Goal: Transaction & Acquisition: Purchase product/service

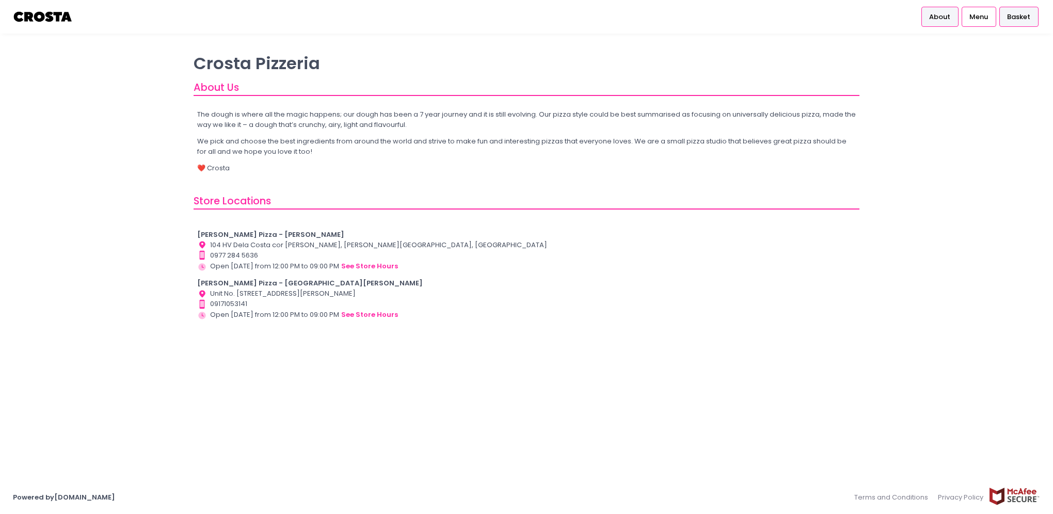
click at [1017, 15] on span "Basket" at bounding box center [1018, 17] width 23 height 10
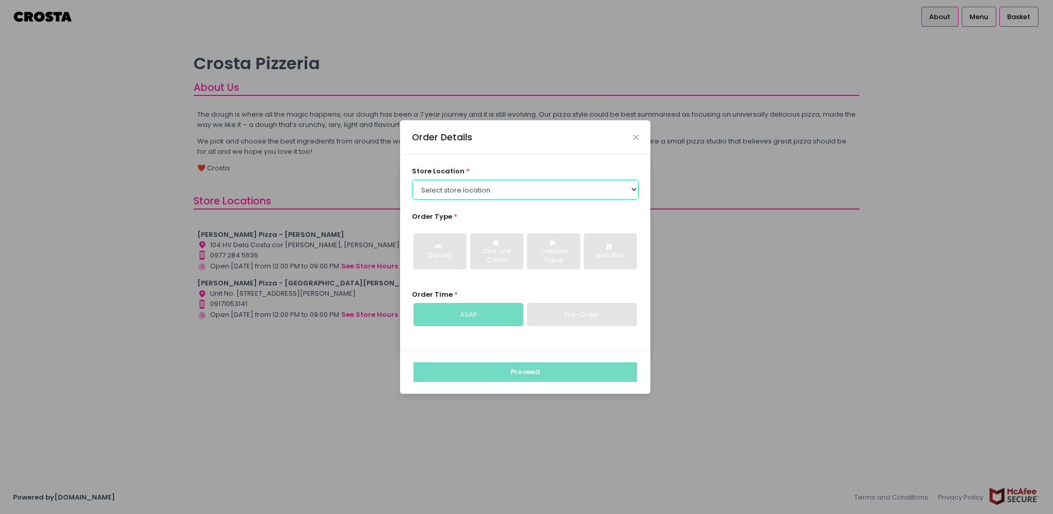
click at [635, 188] on select "Select store location [PERSON_NAME] Pizza - [PERSON_NAME] Pizza - [GEOGRAPHIC_D…" at bounding box center [525, 190] width 227 height 20
select select "65090bae48156caed44a5eb4"
click at [412, 180] on select "Select store location [PERSON_NAME] Pizza - [PERSON_NAME] Pizza - [GEOGRAPHIC_D…" at bounding box center [525, 190] width 227 height 20
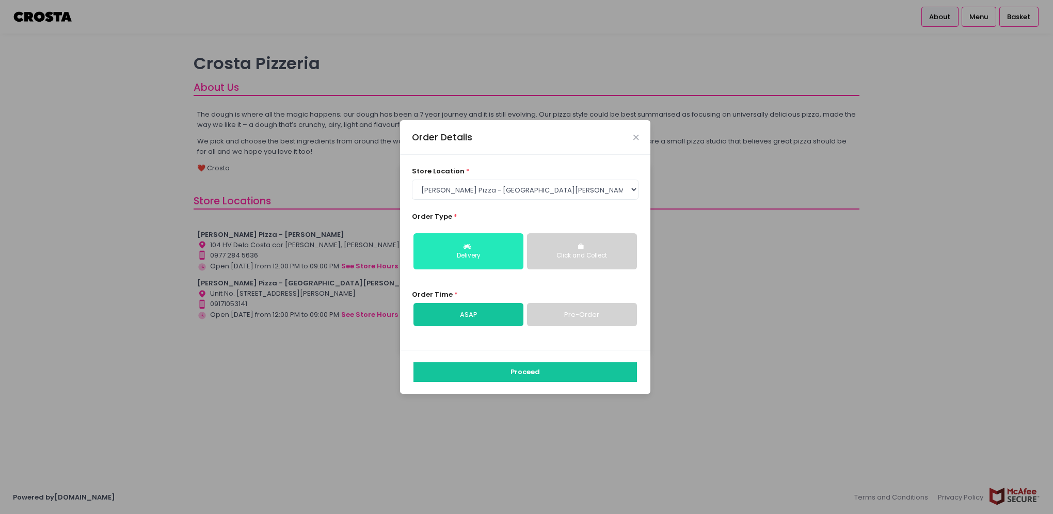
click at [482, 249] on button "Delivery" at bounding box center [468, 251] width 110 height 36
click at [584, 315] on link "Pre-Order" at bounding box center [582, 315] width 110 height 24
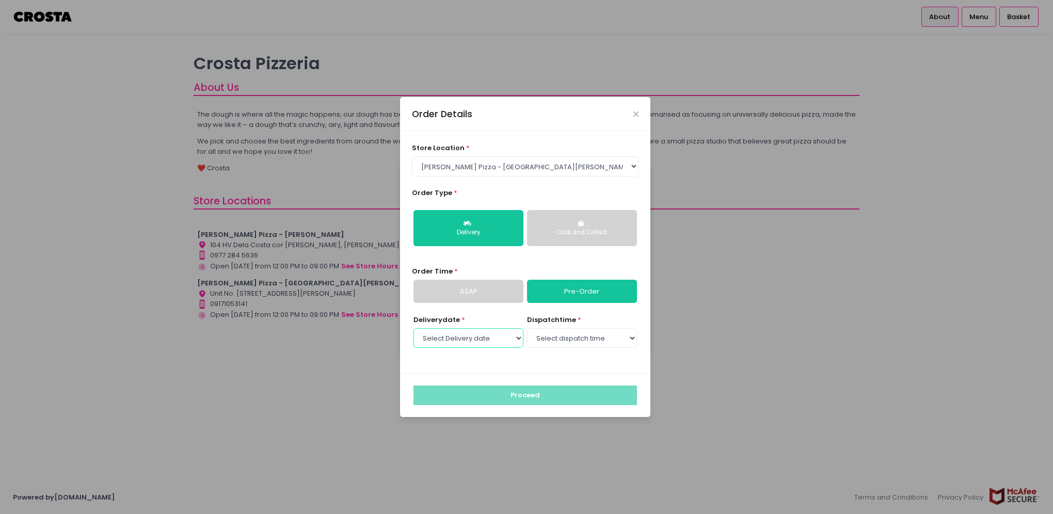
click at [517, 338] on select "Select Delivery date [DATE] [DATE] [DATE] [DATE] [DATE] [DATE]" at bounding box center [468, 338] width 110 height 20
select select "[DATE]"
click at [413, 328] on select "Select Delivery date [DATE] [DATE] [DATE] [DATE] [DATE] [DATE]" at bounding box center [468, 338] width 110 height 20
click at [633, 336] on select "Select dispatch time 12:00 PM - 12:30 PM 12:30 PM - 01:00 PM 01:00 PM - 01:30 P…" at bounding box center [582, 338] width 110 height 20
select select "13:30"
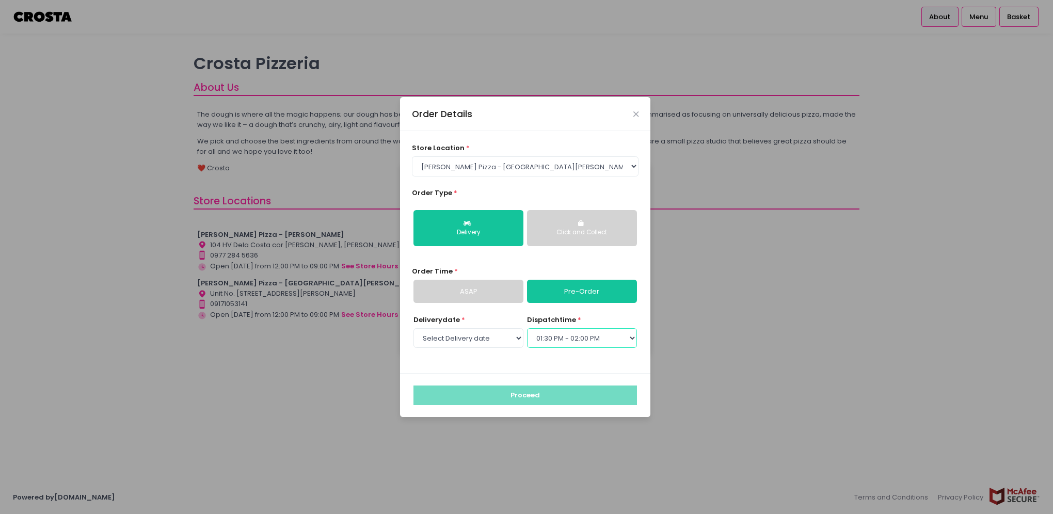
click at [527, 328] on select "Select dispatch time 12:00 PM - 12:30 PM 12:30 PM - 01:00 PM 01:00 PM - 01:30 P…" at bounding box center [582, 338] width 110 height 20
click at [535, 391] on button "Proceed" at bounding box center [524, 396] width 223 height 20
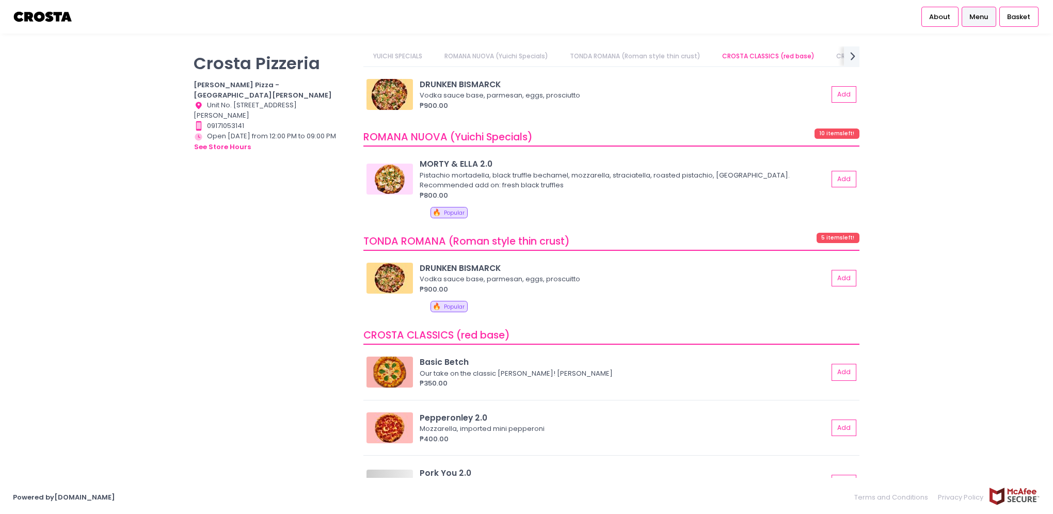
scroll to position [361, 0]
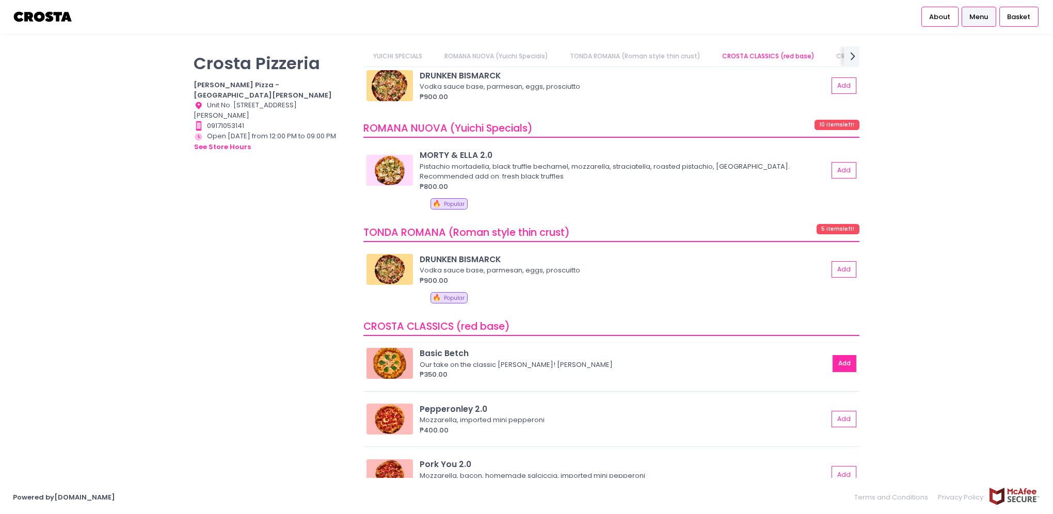
click at [844, 360] on button "Add" at bounding box center [844, 363] width 24 height 17
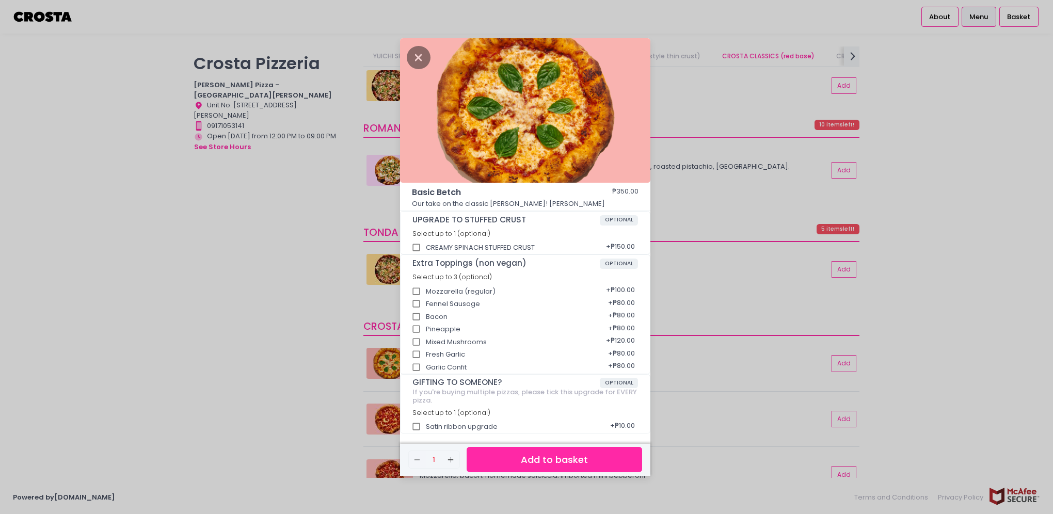
scroll to position [3, 0]
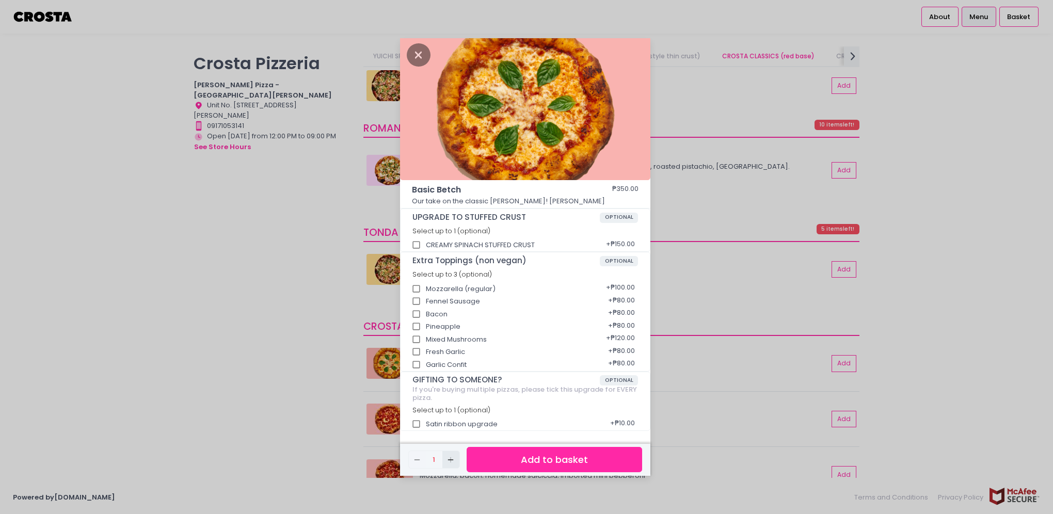
click at [450, 456] on icon "Add Created with Sketch." at bounding box center [450, 460] width 8 height 8
click at [551, 460] on button "Add to basket" at bounding box center [554, 459] width 175 height 25
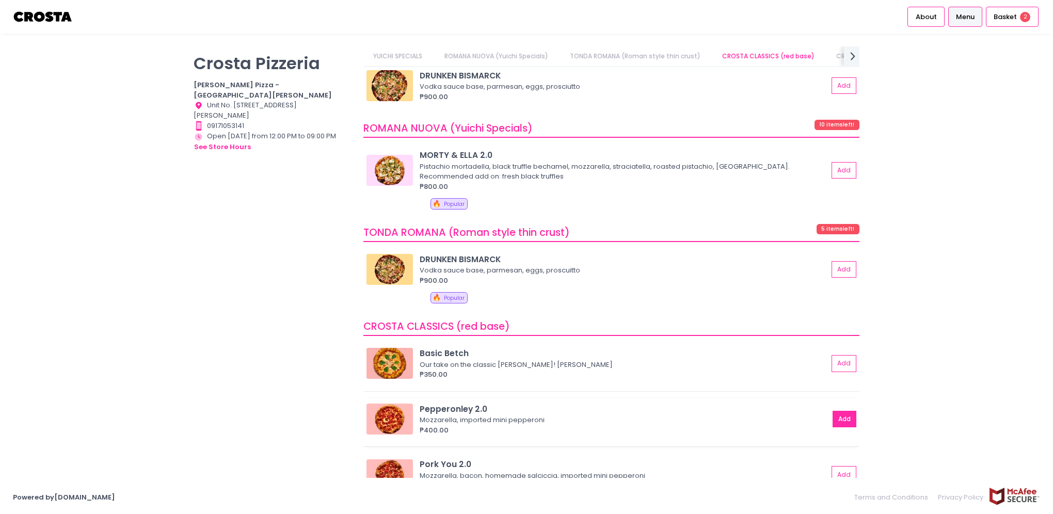
click at [836, 416] on button "Add" at bounding box center [844, 419] width 24 height 17
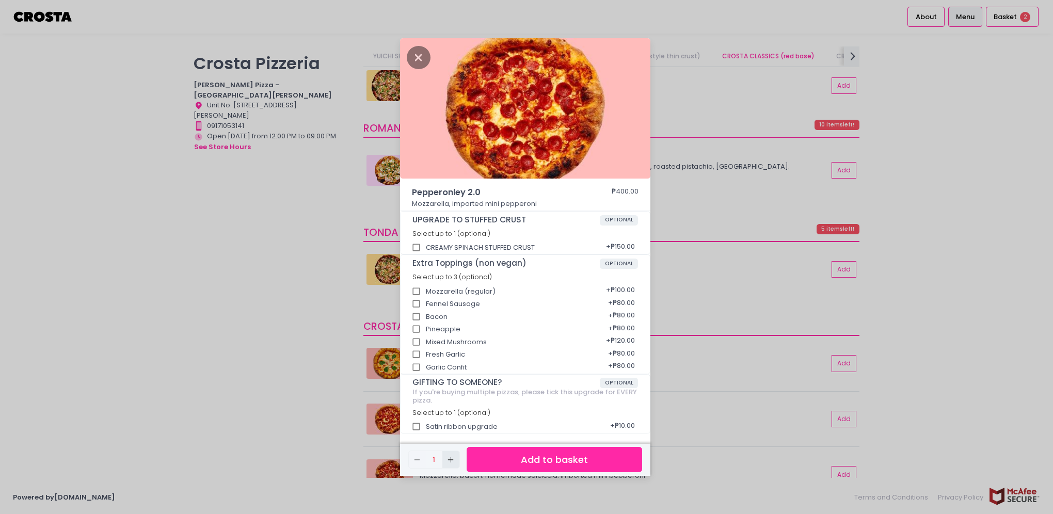
click at [446, 460] on icon "Add Created with Sketch." at bounding box center [450, 460] width 8 height 8
click at [446, 459] on icon "Add Created with Sketch." at bounding box center [450, 460] width 8 height 8
click at [523, 455] on button "Add to basket" at bounding box center [554, 459] width 175 height 25
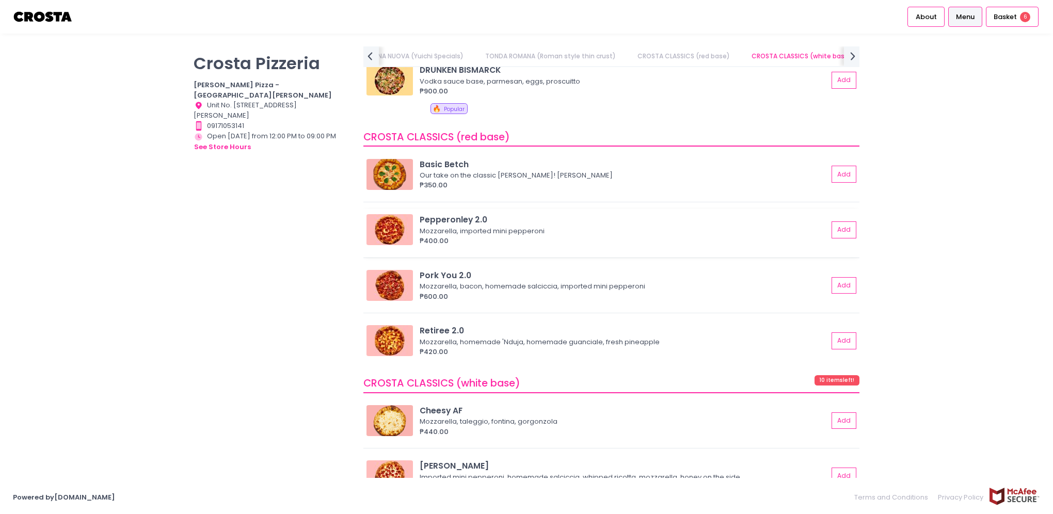
scroll to position [568, 0]
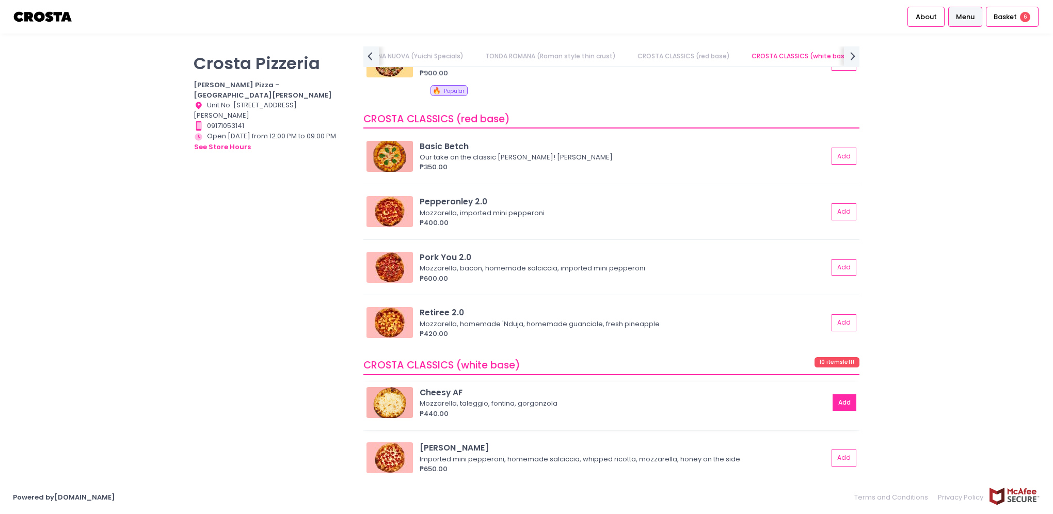
click at [834, 400] on button "Add" at bounding box center [844, 402] width 24 height 17
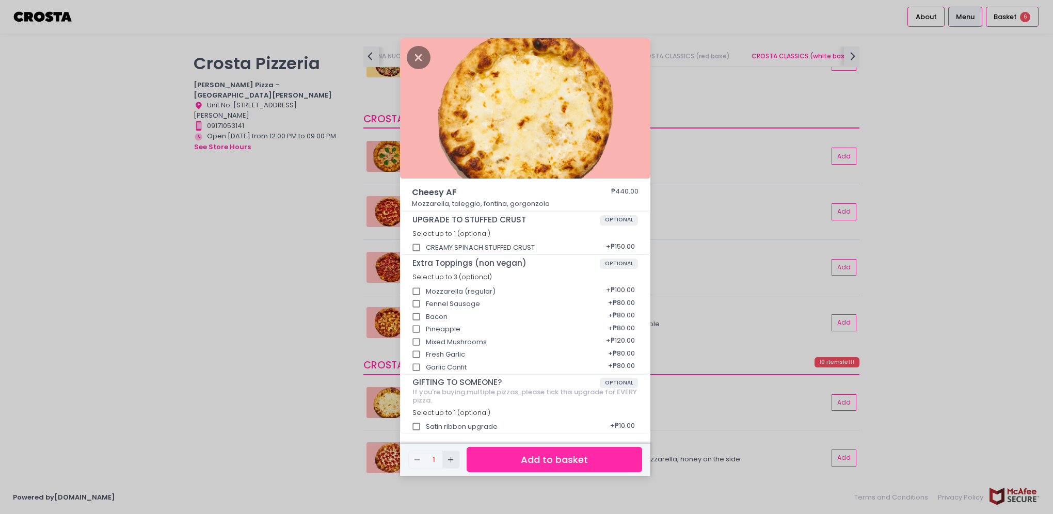
click at [450, 460] on icon "Add Created with Sketch." at bounding box center [450, 460] width 8 height 8
click at [531, 458] on button "Add to basket" at bounding box center [554, 459] width 175 height 25
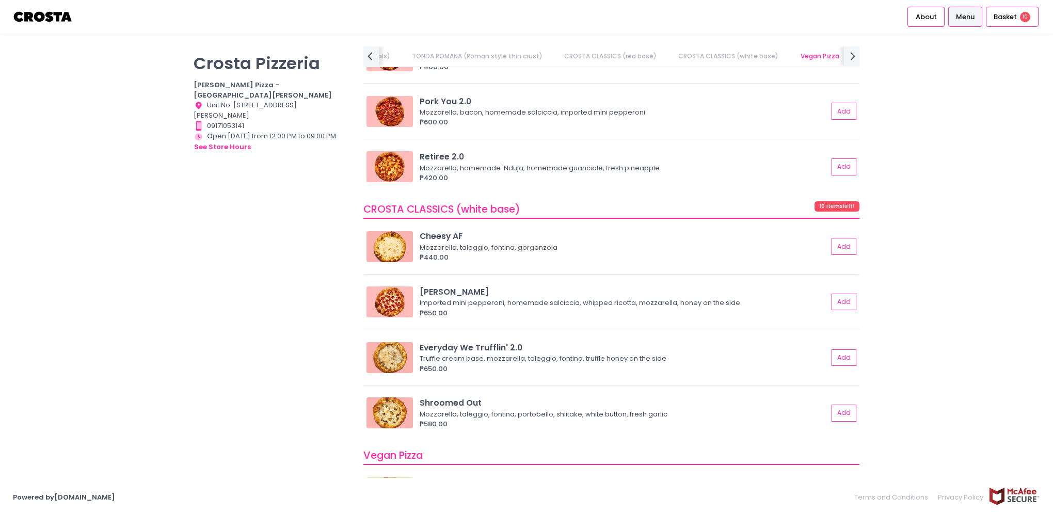
scroll to position [774, 0]
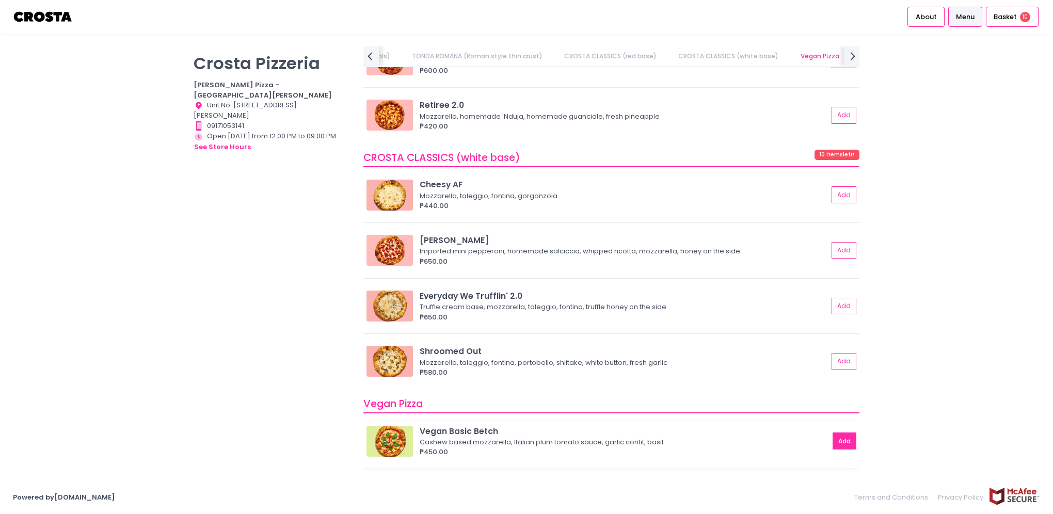
click at [838, 444] on button "Add" at bounding box center [844, 440] width 24 height 17
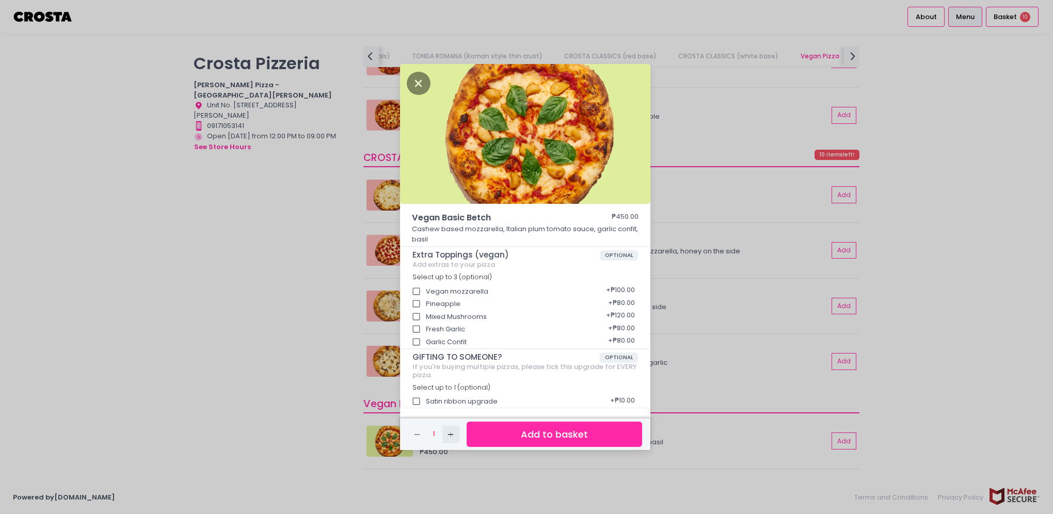
click at [447, 434] on icon "Add Created with Sketch." at bounding box center [450, 434] width 8 height 8
click at [537, 437] on button "Add to basket" at bounding box center [554, 434] width 175 height 25
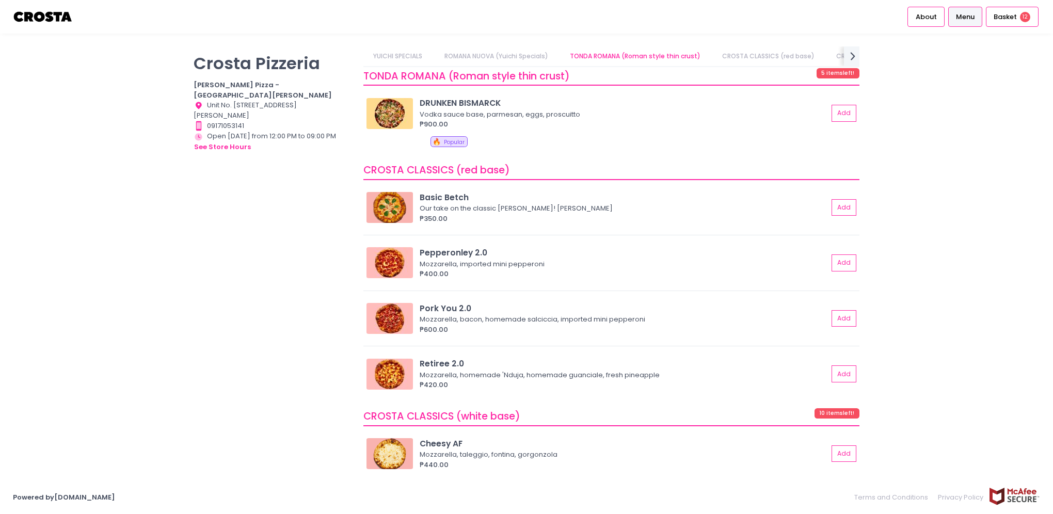
scroll to position [516, 0]
